Goal: Transaction & Acquisition: Obtain resource

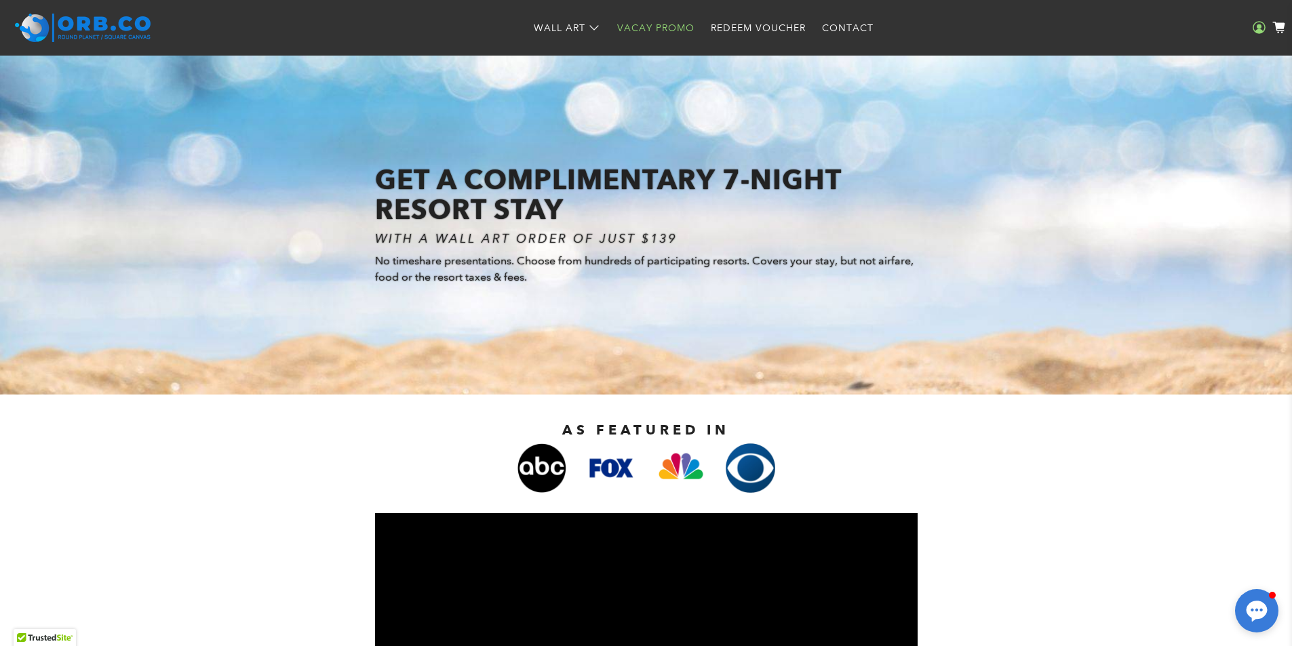
click at [1254, 28] on icon at bounding box center [1259, 27] width 13 height 13
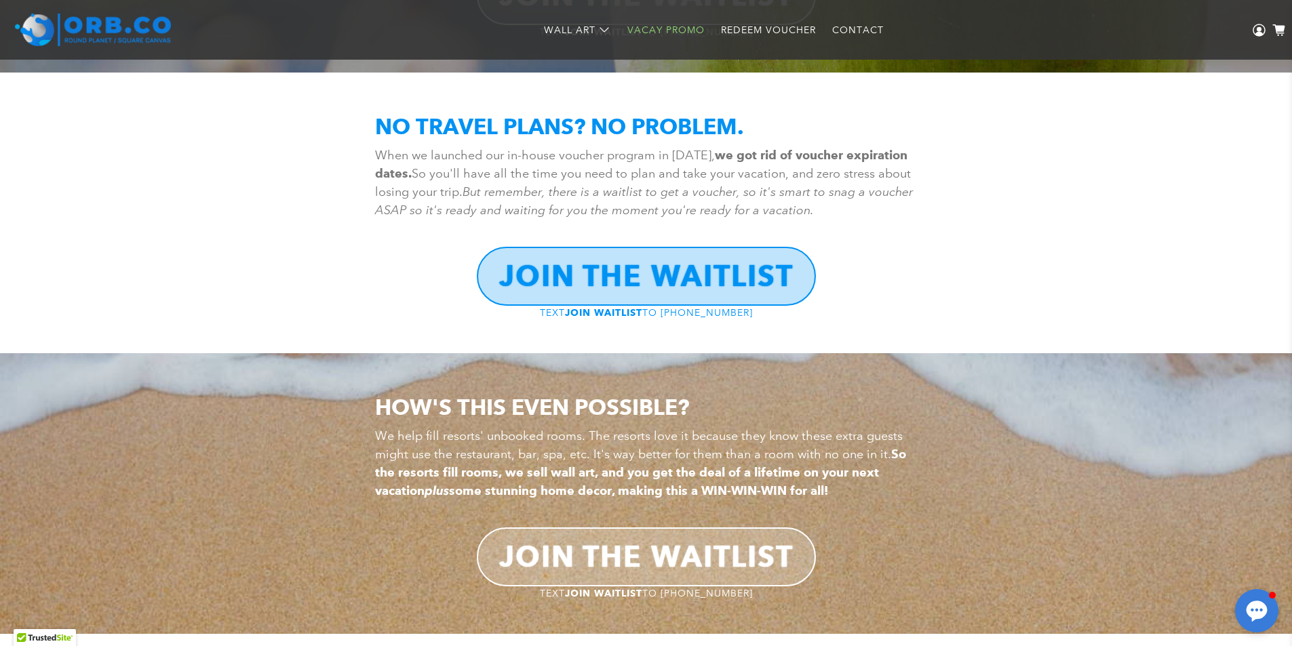
scroll to position [1834, 0]
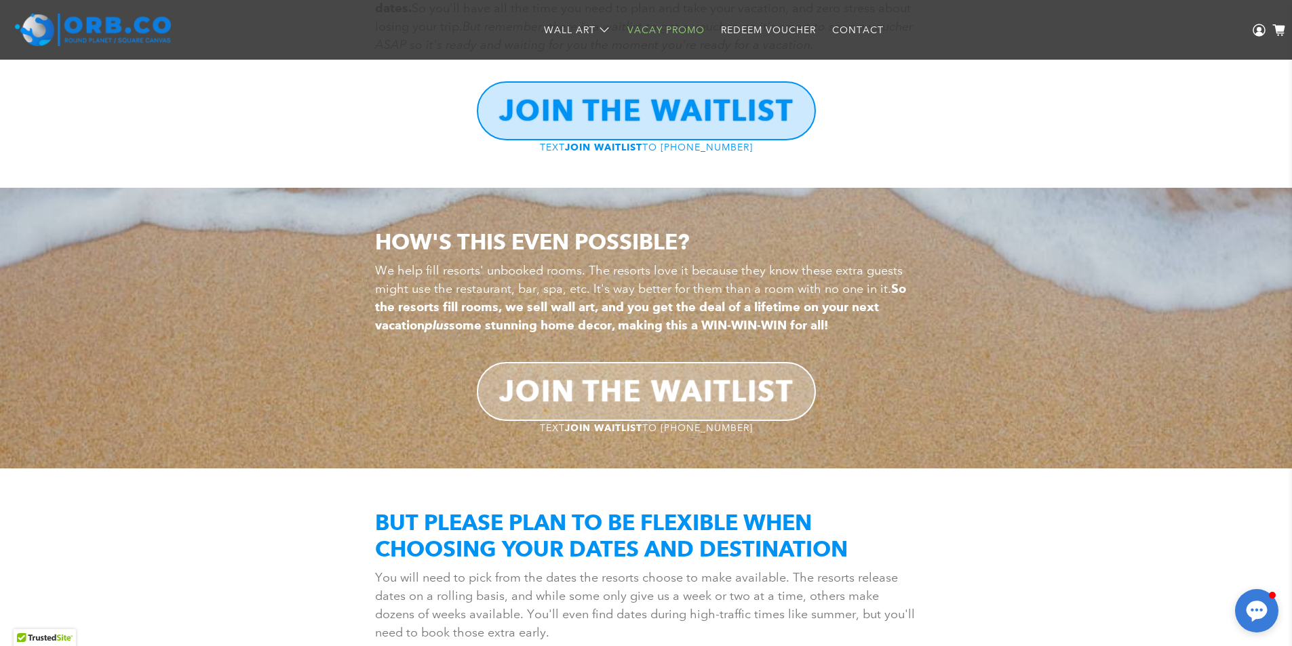
click at [628, 380] on b "JOIN THE WAITLIST" at bounding box center [646, 391] width 294 height 35
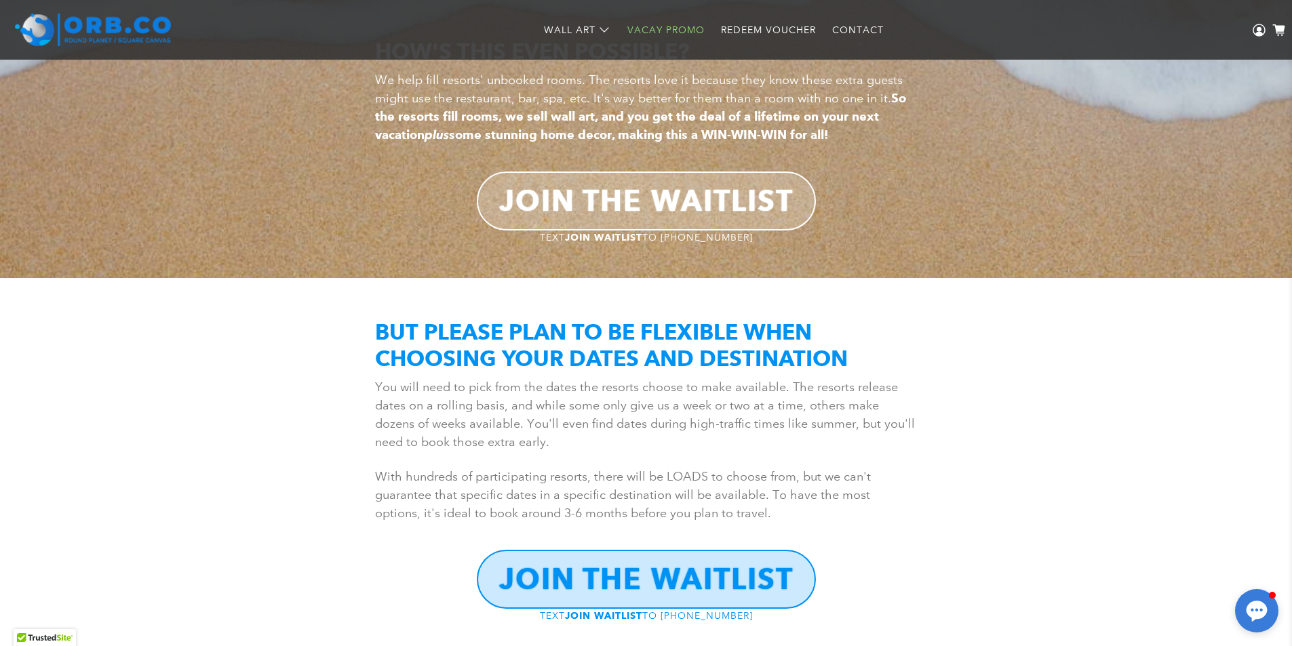
scroll to position [1902, 0]
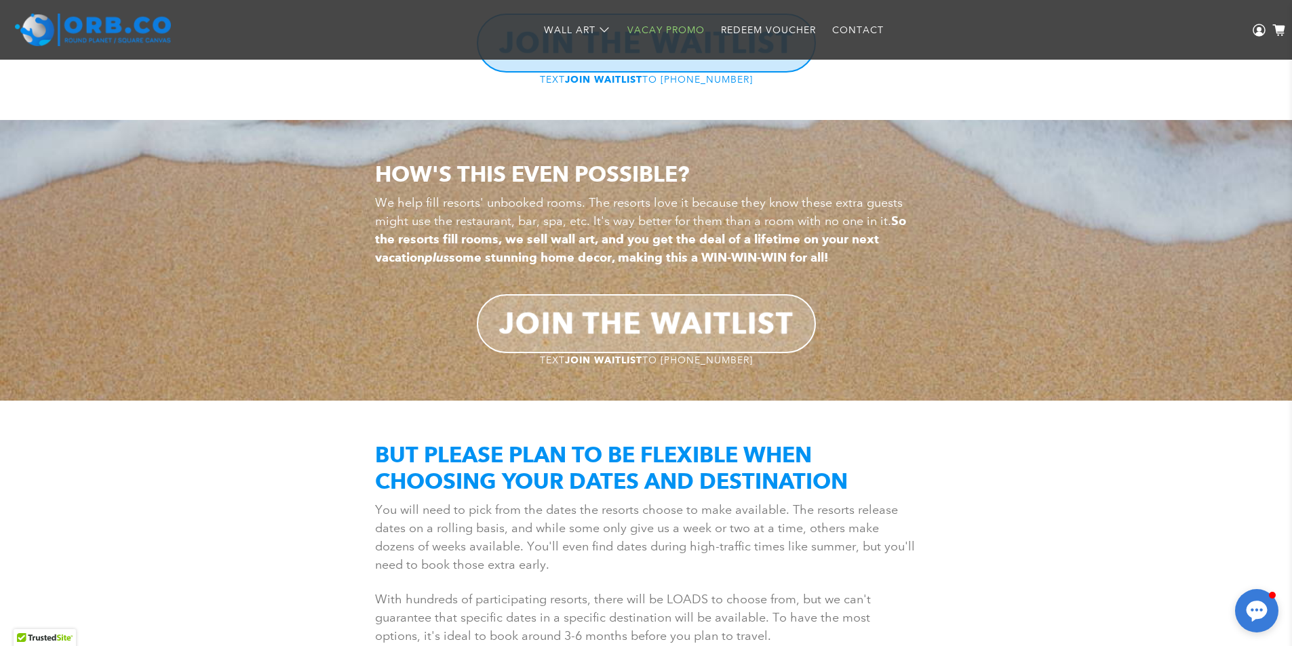
click at [655, 23] on link "Vacay Promo" at bounding box center [666, 30] width 94 height 36
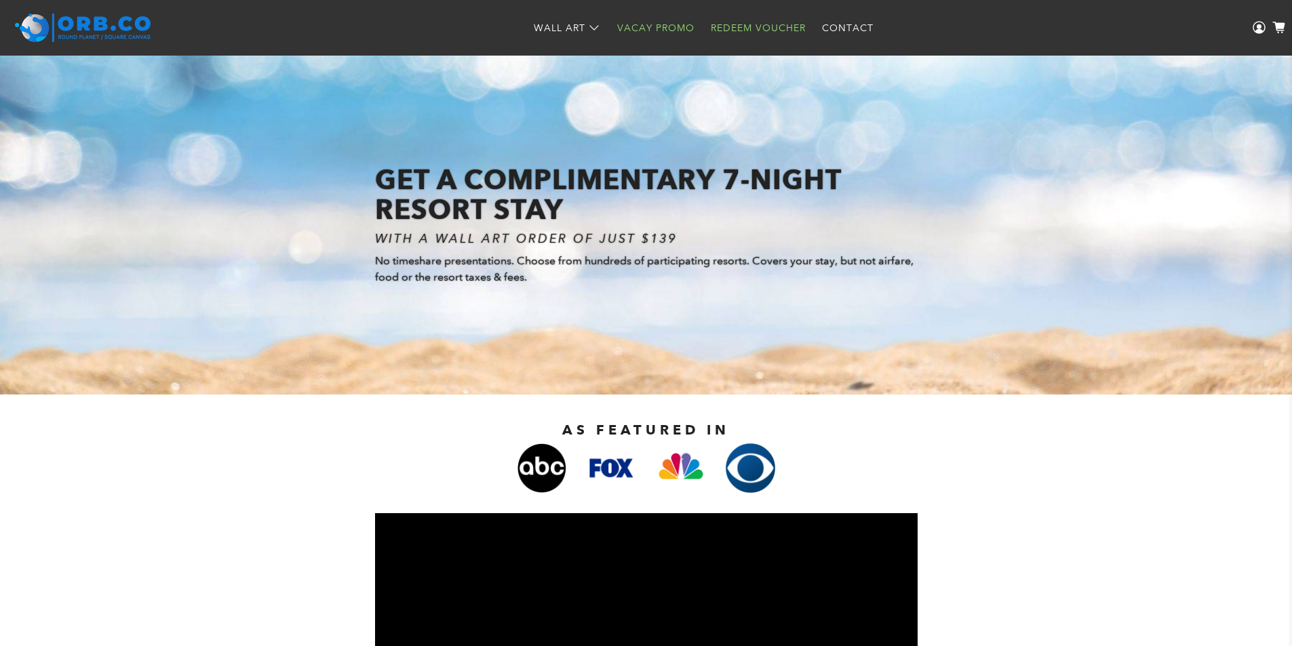
click at [739, 27] on link "Redeem Voucher" at bounding box center [758, 28] width 111 height 36
